Goal: Task Accomplishment & Management: Manage account settings

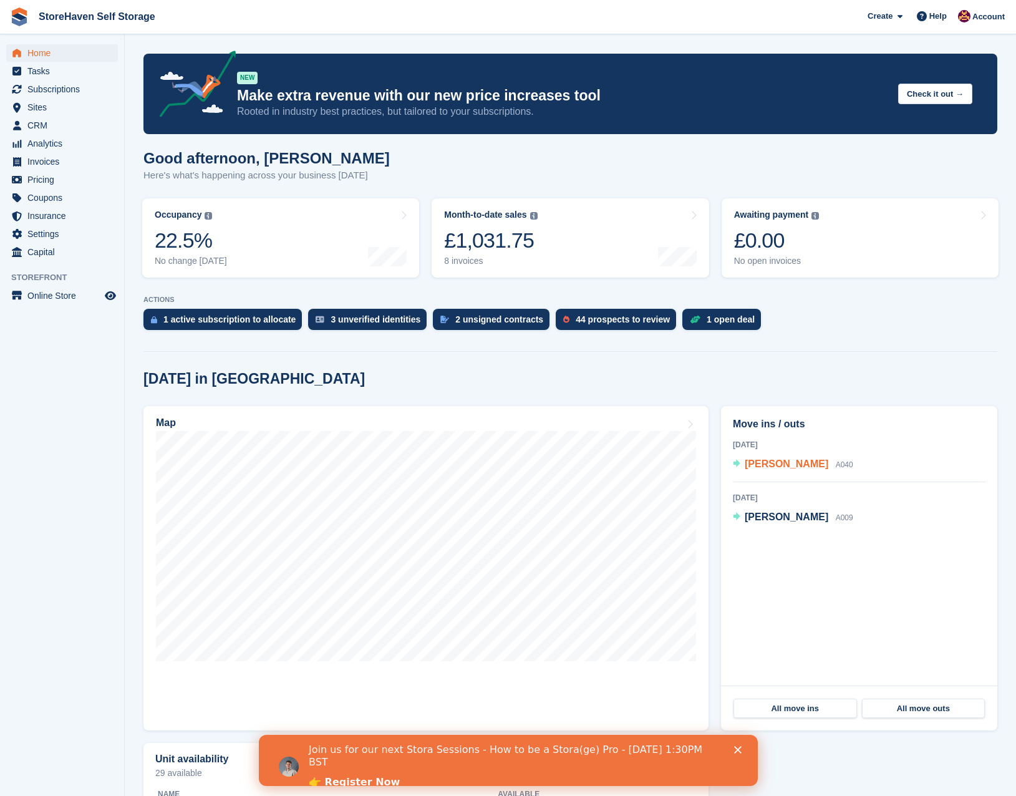
click at [759, 466] on span "[PERSON_NAME]" at bounding box center [787, 463] width 84 height 11
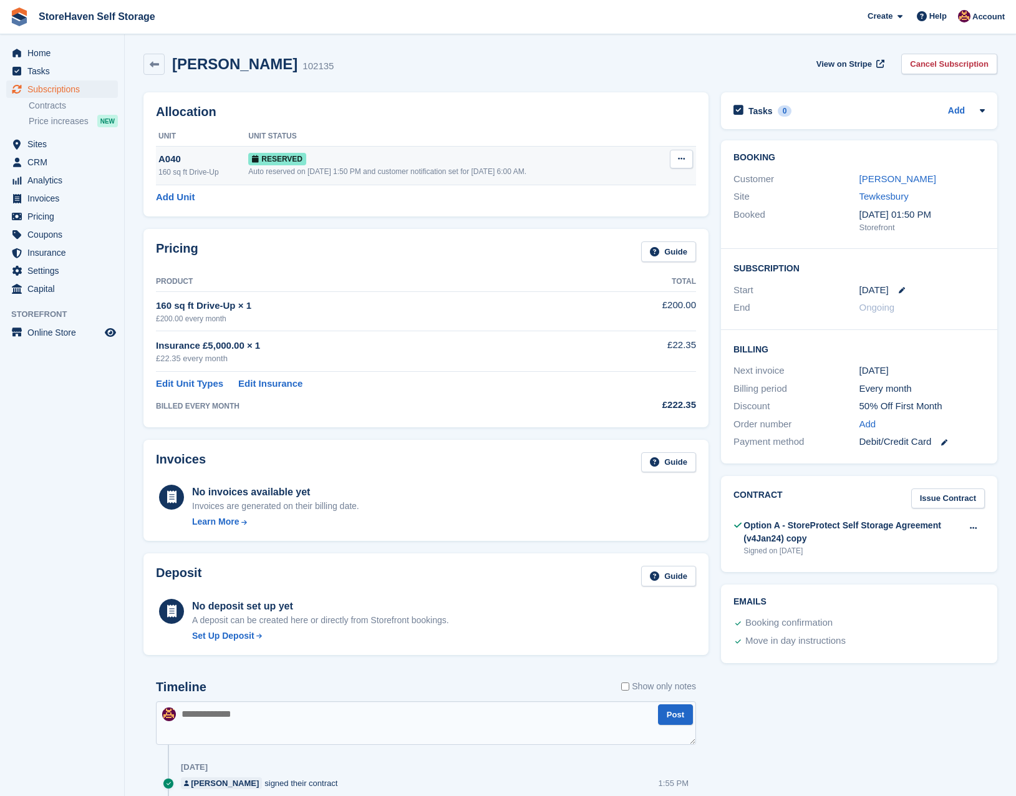
click at [684, 156] on icon at bounding box center [681, 159] width 7 height 8
click at [649, 211] on p "Deallocate" at bounding box center [633, 210] width 109 height 16
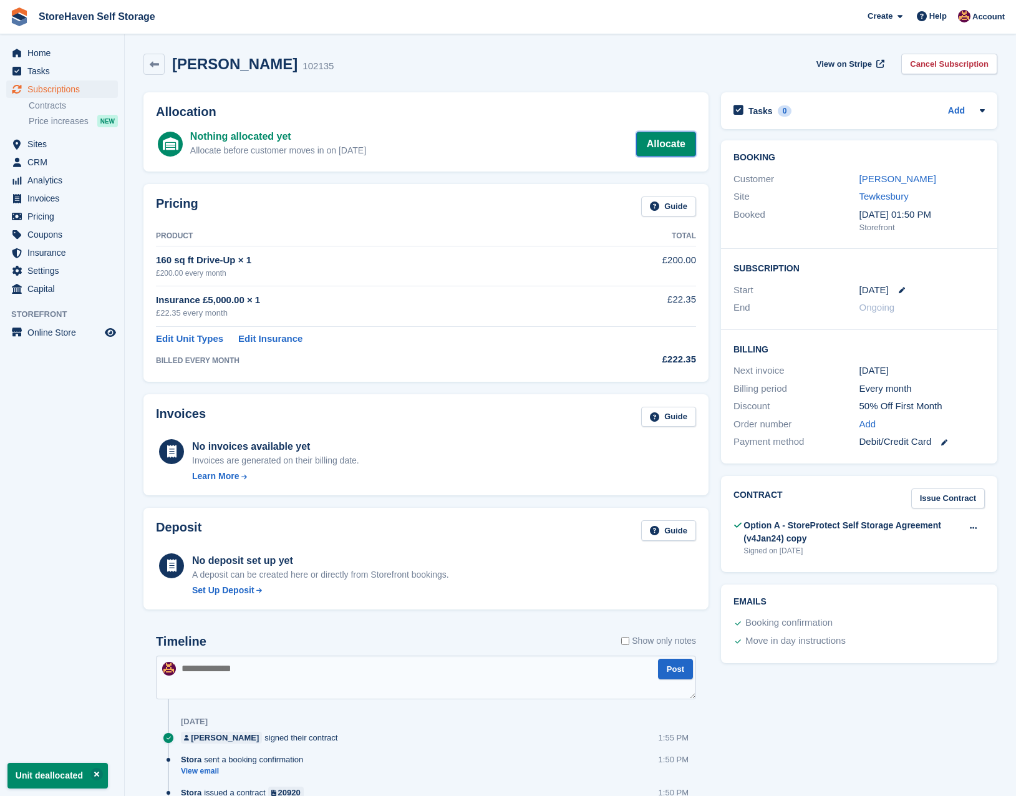
click at [656, 141] on link "Allocate" at bounding box center [666, 144] width 60 height 25
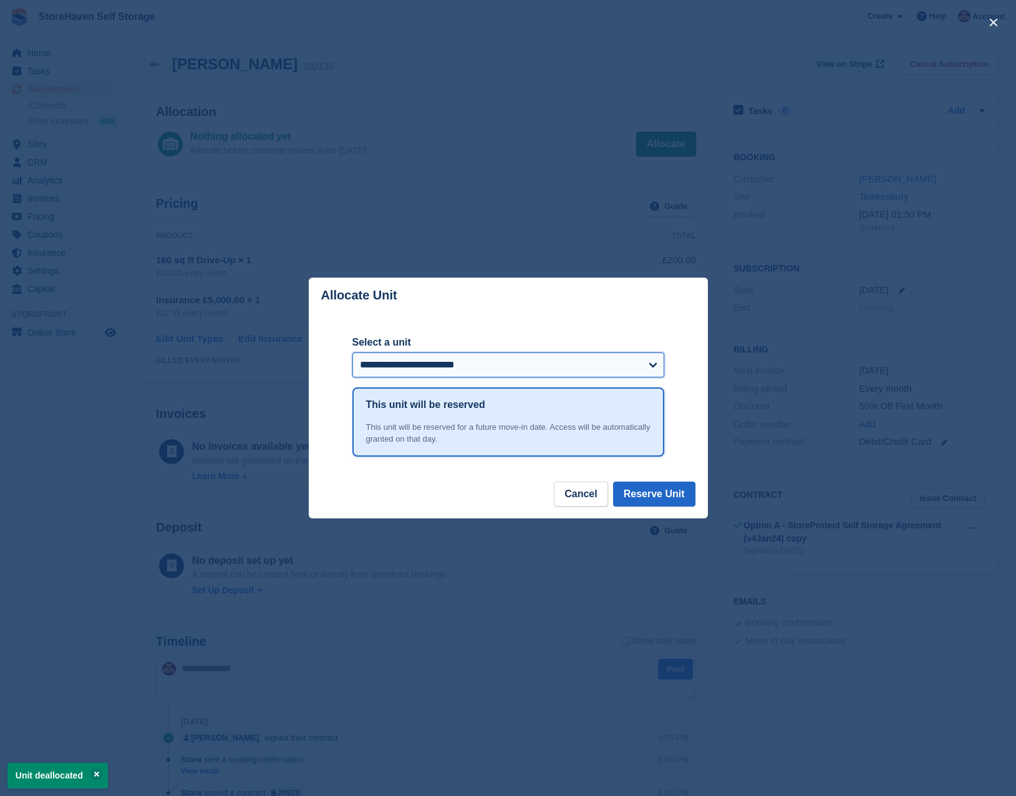
click at [581, 359] on select "**********" at bounding box center [508, 364] width 312 height 25
select select "******"
click at [352, 353] on select "**********" at bounding box center [508, 364] width 312 height 25
click at [653, 489] on button "Reserve Unit" at bounding box center [654, 494] width 82 height 25
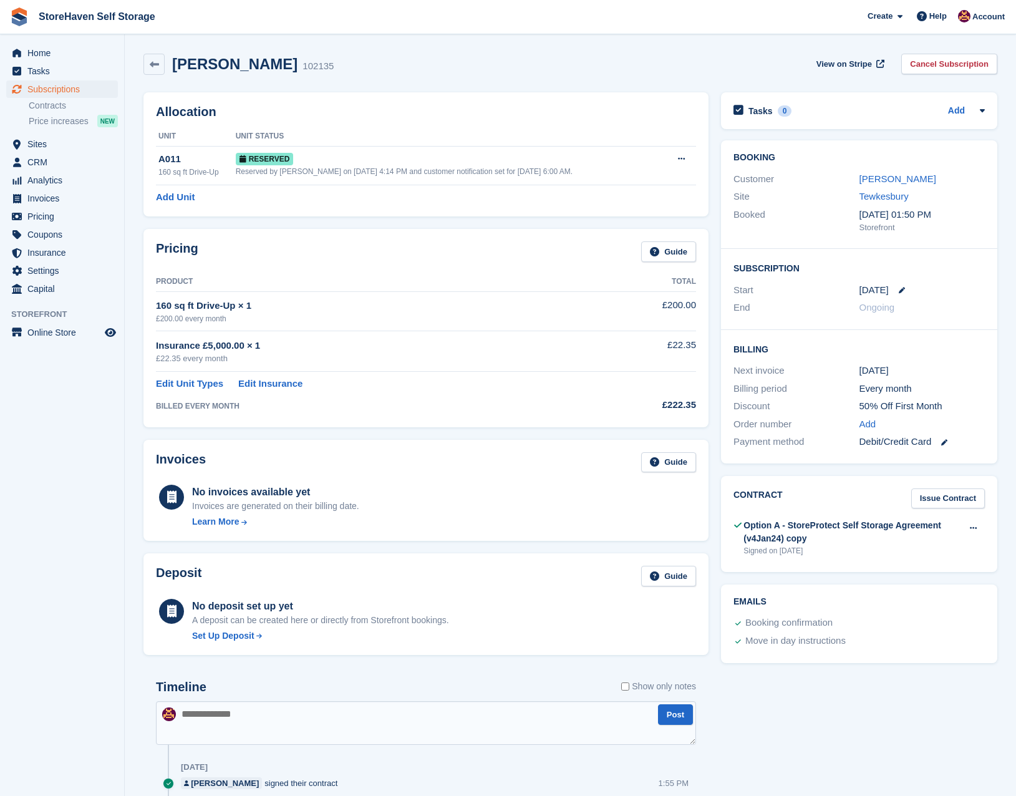
click at [209, 65] on h2 "[PERSON_NAME]" at bounding box center [234, 64] width 125 height 17
click at [980, 113] on icon at bounding box center [982, 110] width 10 height 10
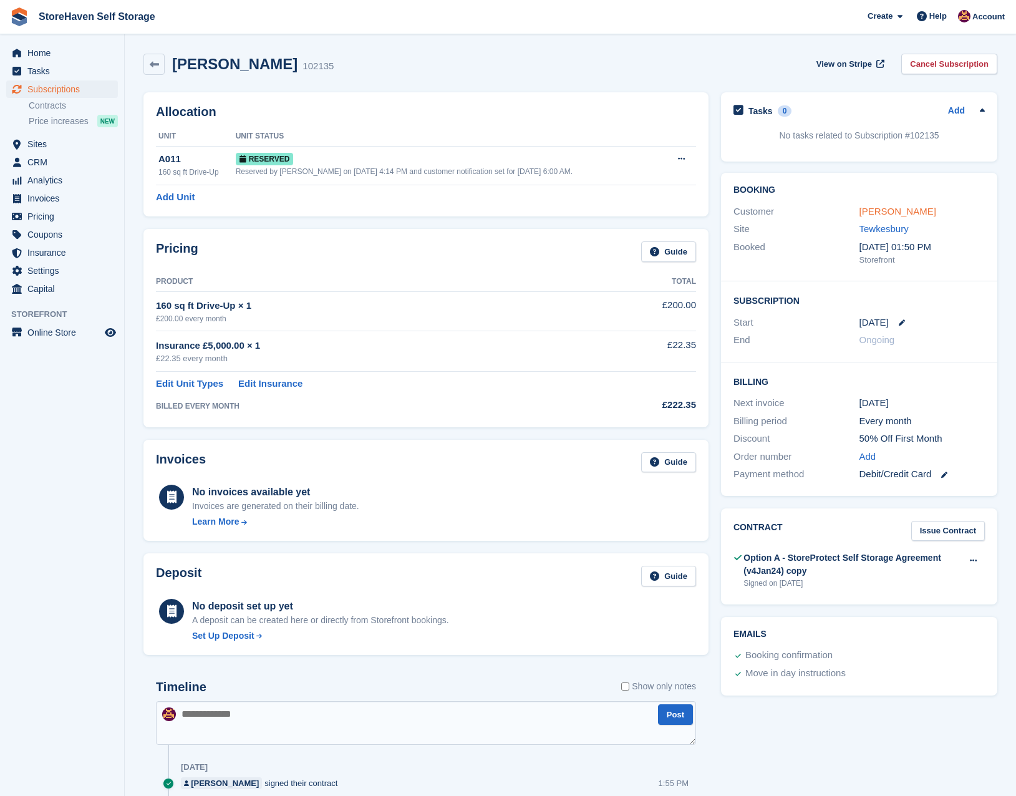
click at [883, 210] on link "[PERSON_NAME]" at bounding box center [898, 211] width 77 height 11
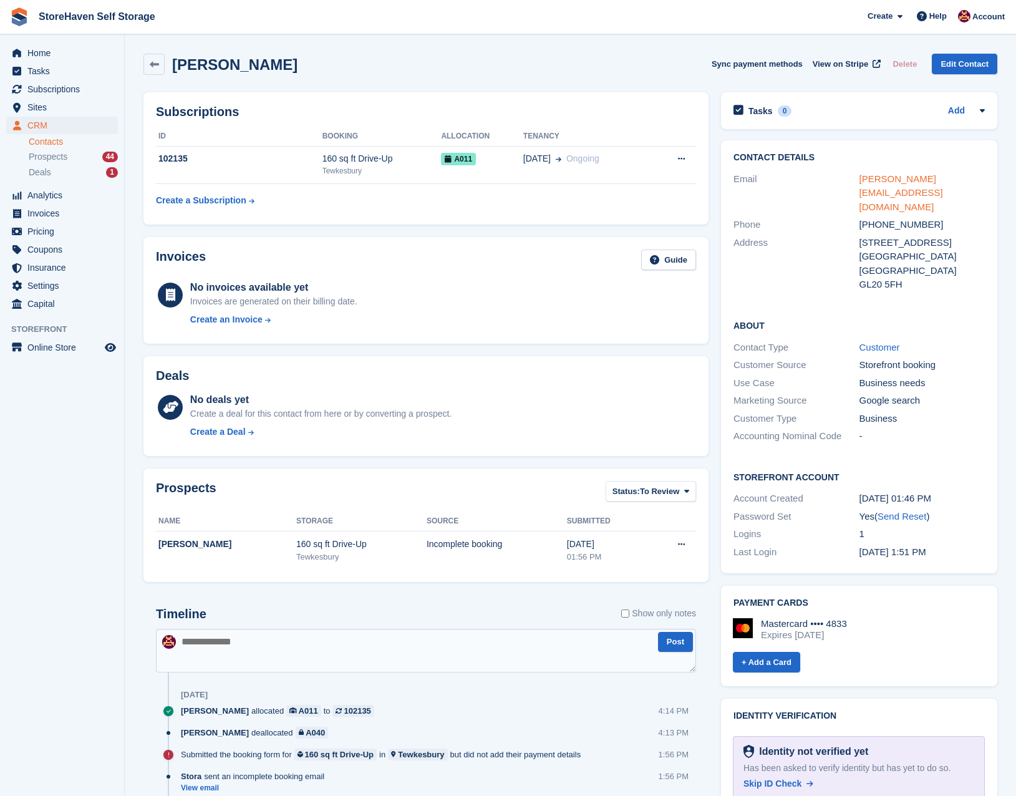
click at [904, 180] on link "fay@bounceactivations.com" at bounding box center [902, 192] width 84 height 39
click at [926, 178] on link "fay@bounceactivations.com" at bounding box center [902, 192] width 84 height 39
drag, startPoint x: 976, startPoint y: 178, endPoint x: 856, endPoint y: 177, distance: 119.1
click at [856, 177] on div "Email fay@bounceactivations.com" at bounding box center [859, 193] width 251 height 46
drag, startPoint x: 856, startPoint y: 177, endPoint x: 873, endPoint y: 183, distance: 17.2
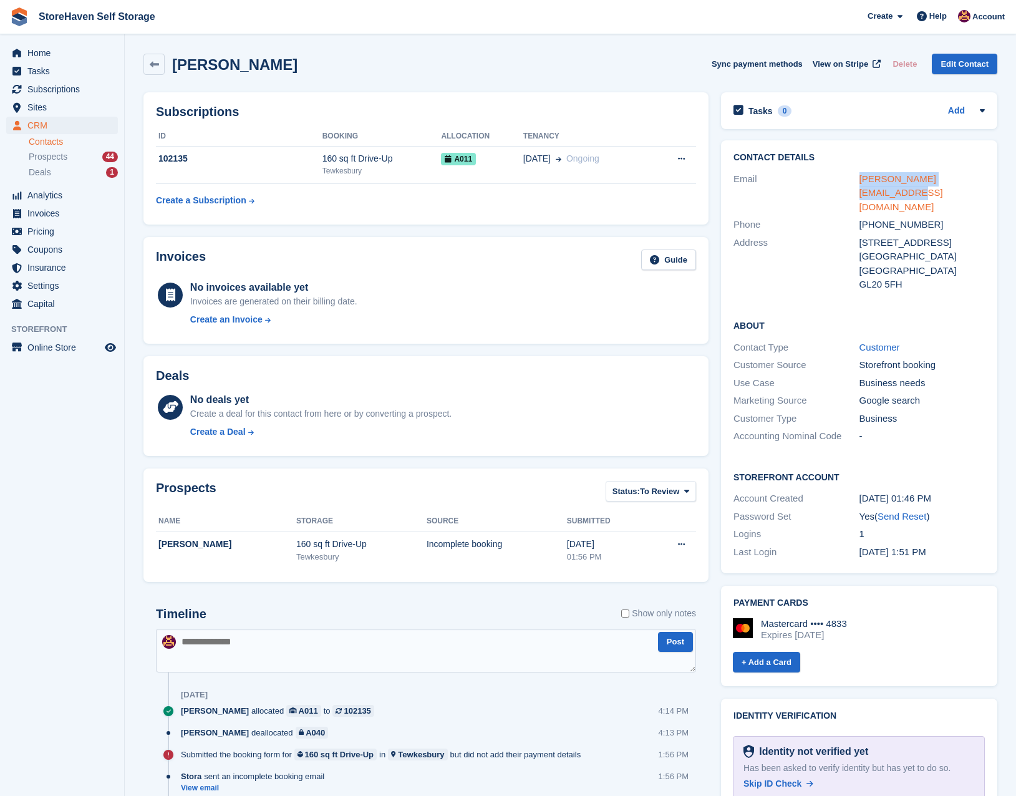
copy div "fay@bounceactivations.com"
